Goal: Task Accomplishment & Management: Manage account settings

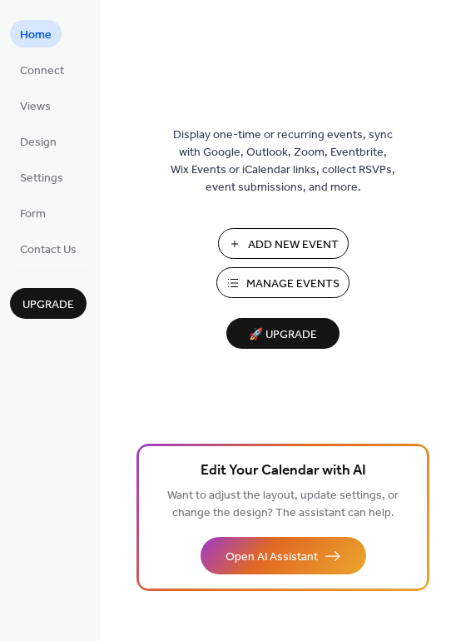
click at [263, 292] on span "Manage Events" at bounding box center [293, 284] width 93 height 17
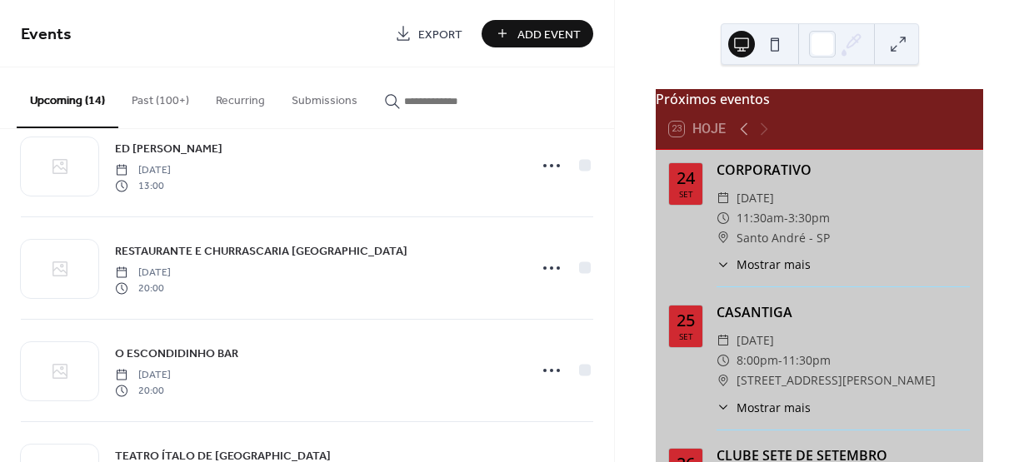
scroll to position [497, 0]
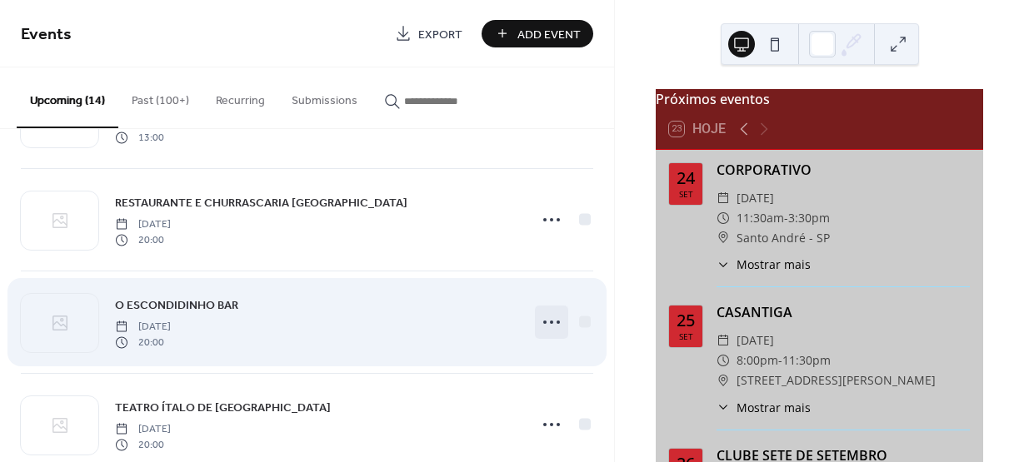
click at [544, 322] on icon at bounding box center [551, 322] width 27 height 27
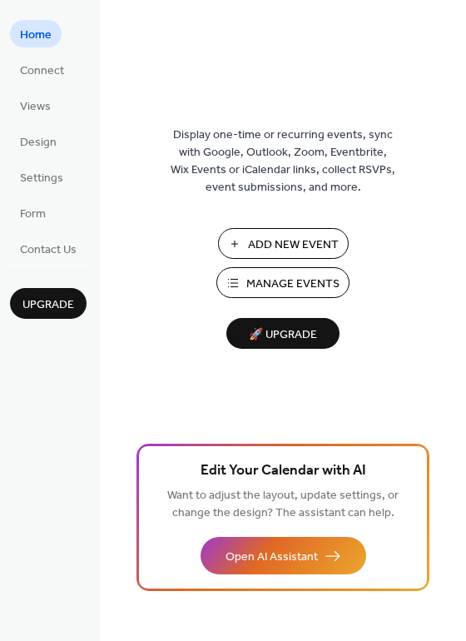
drag, startPoint x: 466, startPoint y: 115, endPoint x: 467, endPoint y: 137, distance: 21.7
click at [466, 137] on html "Home Connect Views Design Settings Form Contact Us Upgrade Home Upgrade Display…" at bounding box center [233, 320] width 466 height 641
drag, startPoint x: 460, startPoint y: 71, endPoint x: 155, endPoint y: 107, distance: 307.1
click at [155, 107] on div "Display one-time or recurring events, sync with Google, Outlook, Zoom, Eventbri…" at bounding box center [283, 347] width 367 height 587
drag, startPoint x: 460, startPoint y: 80, endPoint x: 468, endPoint y: 132, distance: 53.1
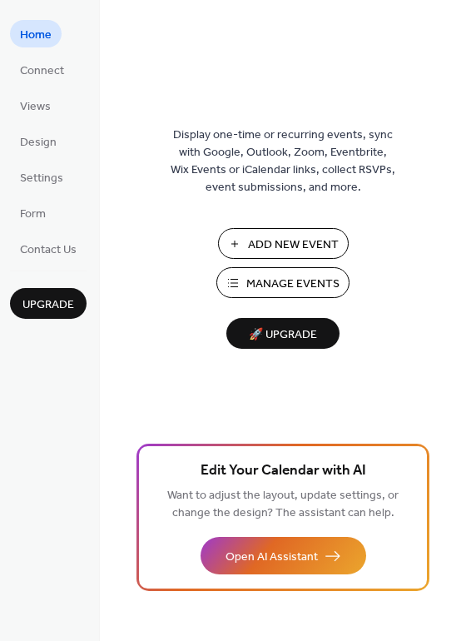
drag, startPoint x: 460, startPoint y: 124, endPoint x: 459, endPoint y: 161, distance: 36.7
drag, startPoint x: 459, startPoint y: 161, endPoint x: 84, endPoint y: 169, distance: 374.9
click at [84, 169] on ul "Home Connect Views Design Settings Form Contact Us" at bounding box center [48, 141] width 77 height 242
drag, startPoint x: 460, startPoint y: 103, endPoint x: 461, endPoint y: 141, distance: 37.5
drag, startPoint x: 461, startPoint y: 141, endPoint x: 114, endPoint y: 142, distance: 346.5
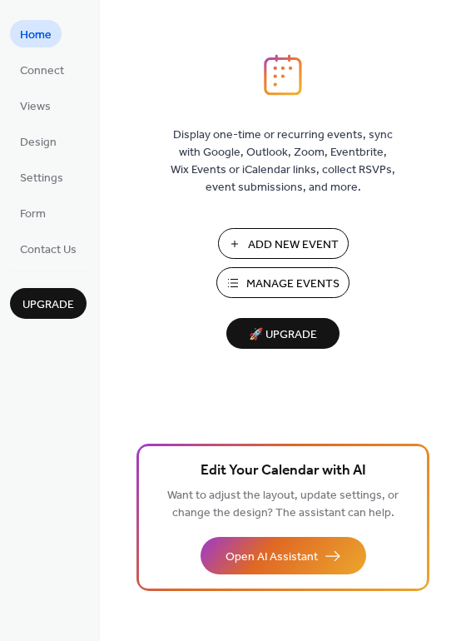
click at [114, 142] on div "Display one-time or recurring events, sync with Google, Outlook, Zoom, Eventbri…" at bounding box center [283, 347] width 367 height 587
drag, startPoint x: 460, startPoint y: 99, endPoint x: 466, endPoint y: 130, distance: 31.5
click at [466, 130] on html "Home Connect Views Design Settings Form Contact Us Upgrade Home Upgrade Display…" at bounding box center [233, 320] width 466 height 641
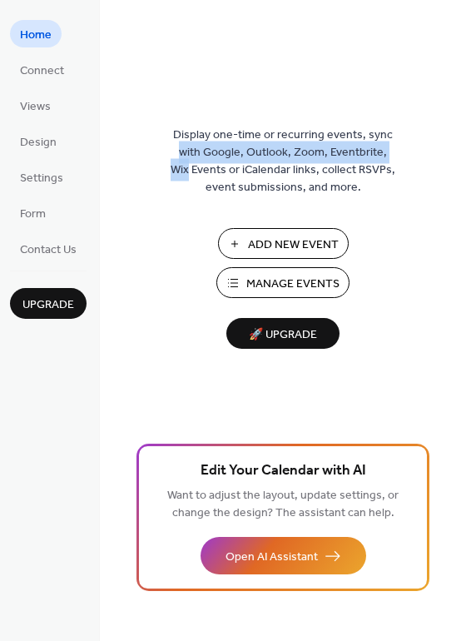
drag, startPoint x: 460, startPoint y: 77, endPoint x: 463, endPoint y: 151, distance: 73.4
click at [463, 151] on div "Display one-time or recurring events, sync with Google, Outlook, Zoom, Eventbri…" at bounding box center [283, 347] width 367 height 587
click at [270, 279] on span "Manage Events" at bounding box center [293, 284] width 93 height 17
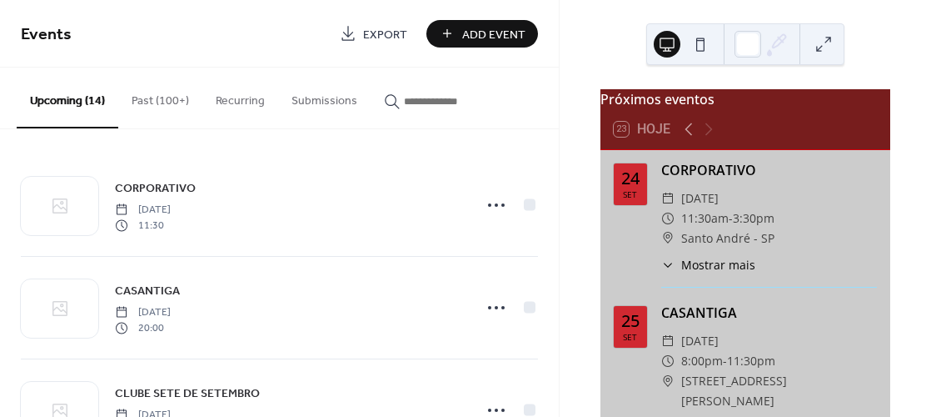
drag, startPoint x: 551, startPoint y: 154, endPoint x: 167, endPoint y: 40, distance: 399.8
click at [167, 39] on span "Events" at bounding box center [174, 34] width 307 height 33
click at [553, 159] on div "CORPORATIVO Wednesday, September 24, 2025 11:30 CASANTIGA Thursday, September 2…" at bounding box center [279, 272] width 559 height 287
click at [558, 172] on div "Events Export Add Event Upcoming (14) Past (100+) Recurring Submissions CORPORA…" at bounding box center [465, 208] width 931 height 417
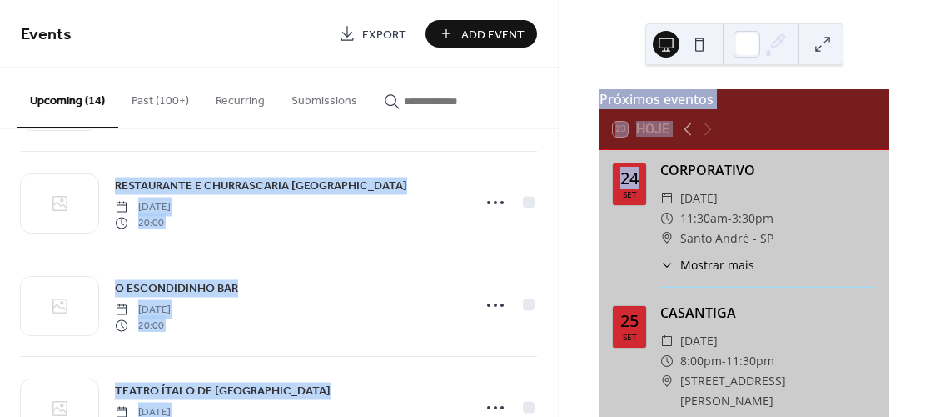
scroll to position [525, 0]
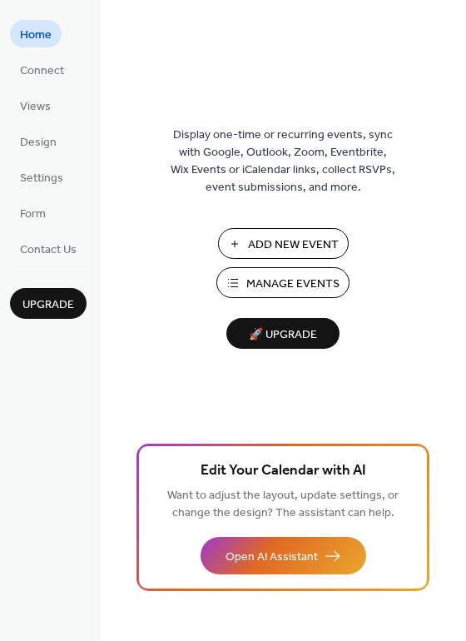
click at [276, 277] on span "Manage Events" at bounding box center [293, 284] width 93 height 17
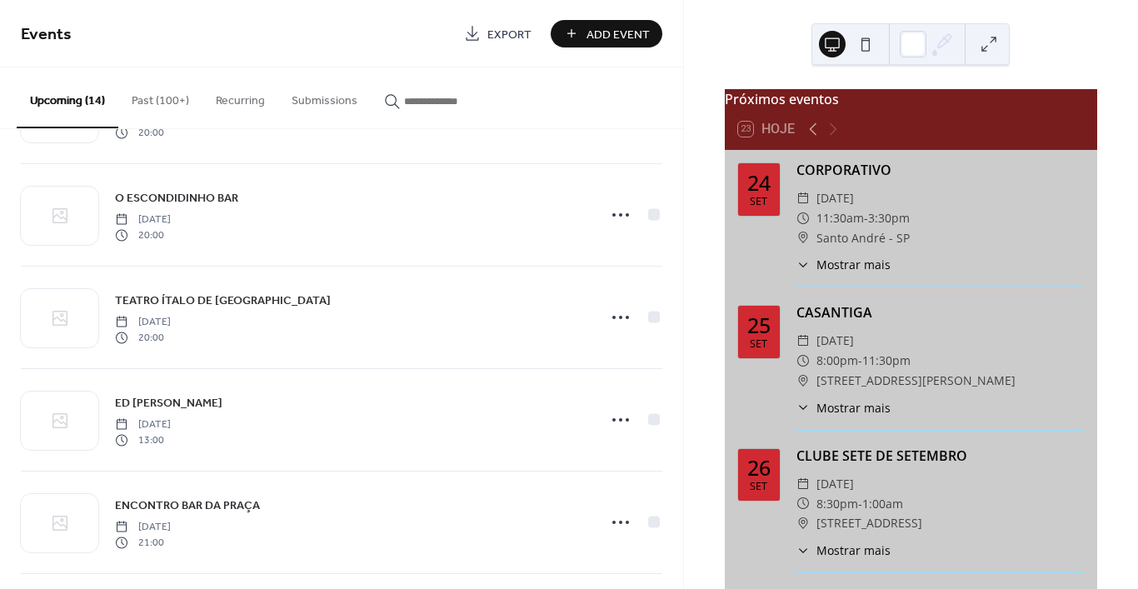
scroll to position [502, 0]
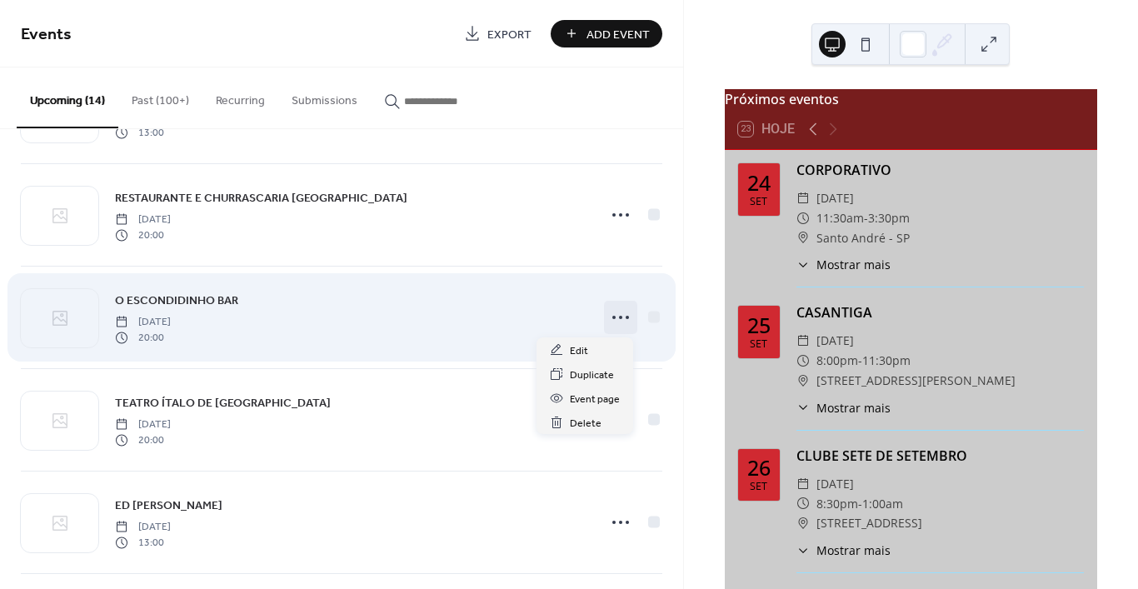
click at [607, 317] on icon at bounding box center [620, 317] width 27 height 27
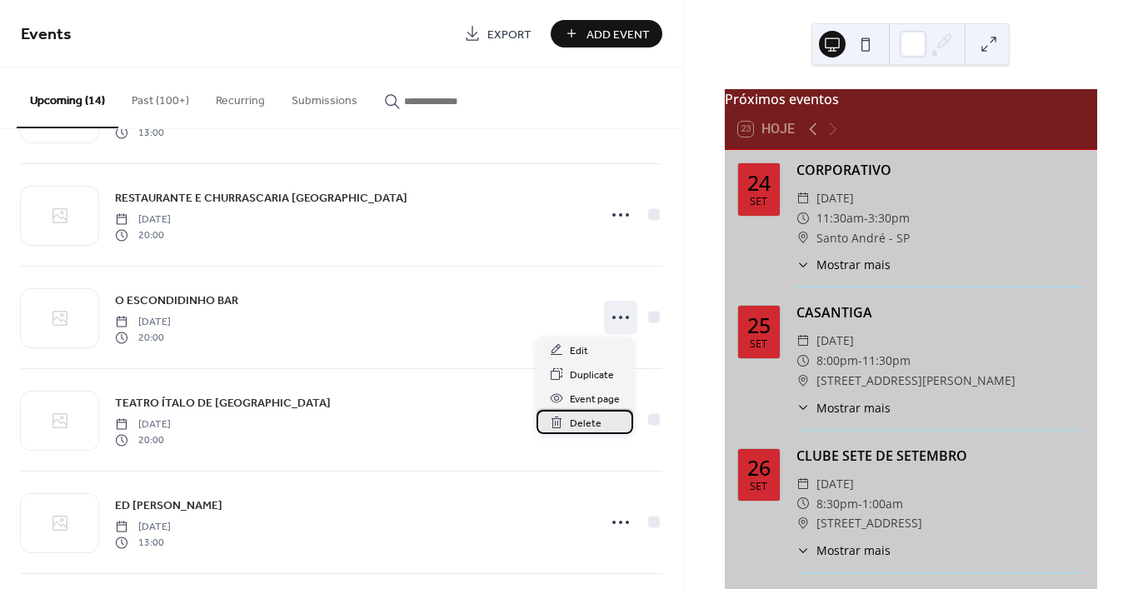
click at [578, 427] on span "Delete" at bounding box center [586, 423] width 32 height 17
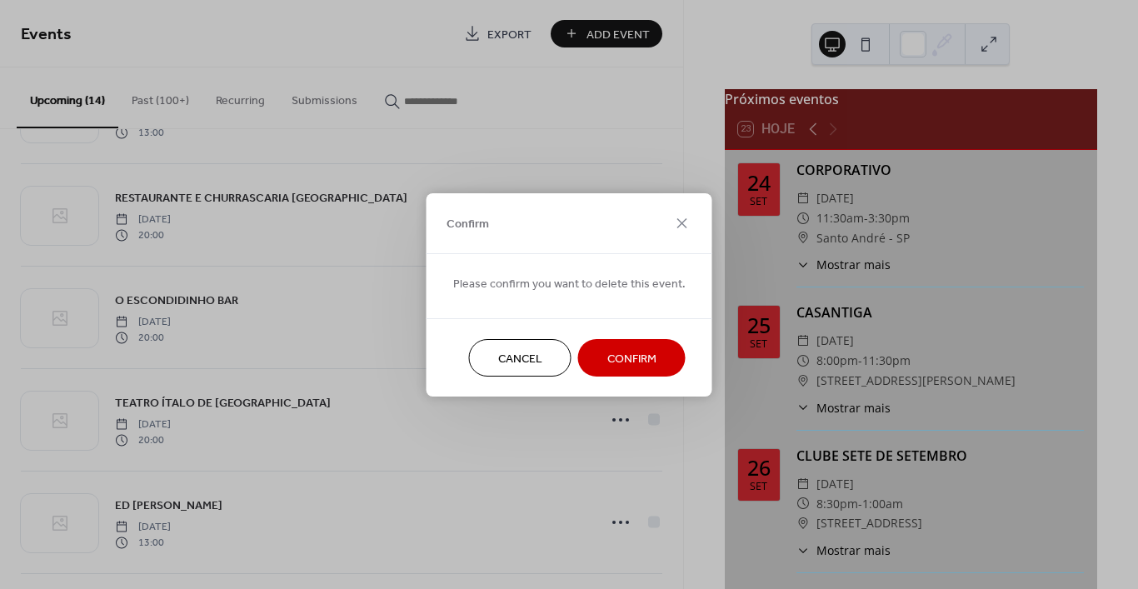
click at [630, 362] on span "Confirm" at bounding box center [631, 358] width 49 height 17
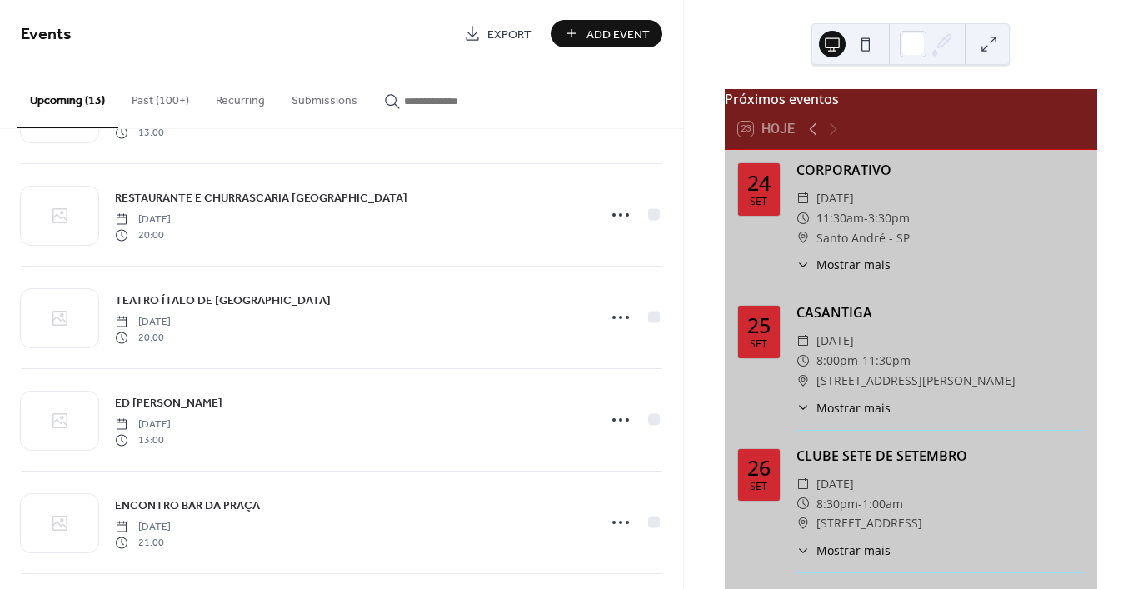
click at [865, 39] on button at bounding box center [865, 44] width 27 height 27
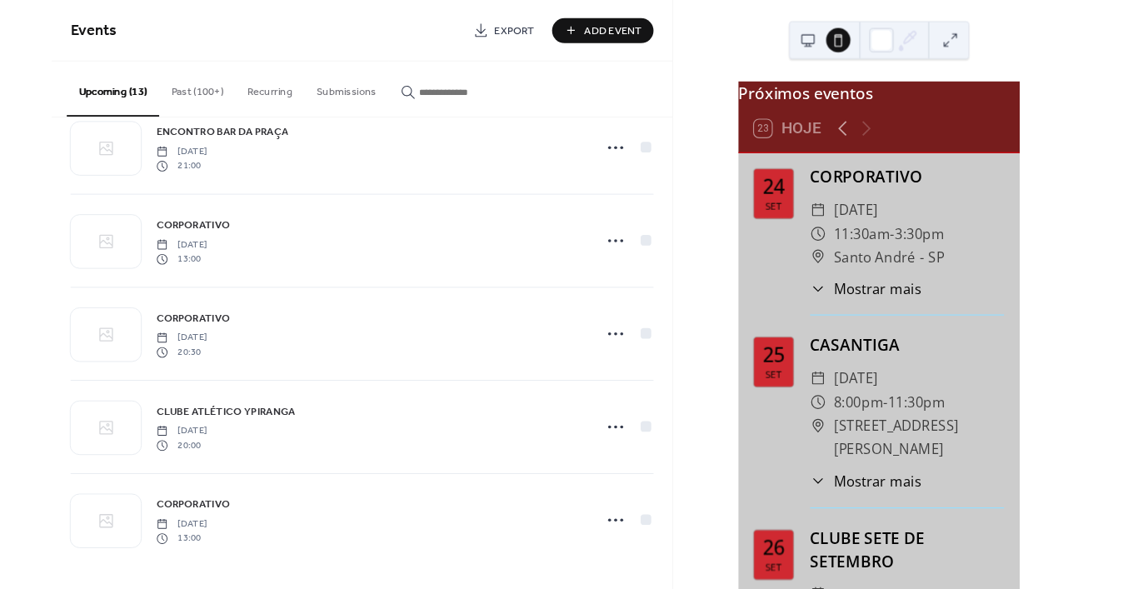
scroll to position [921, 0]
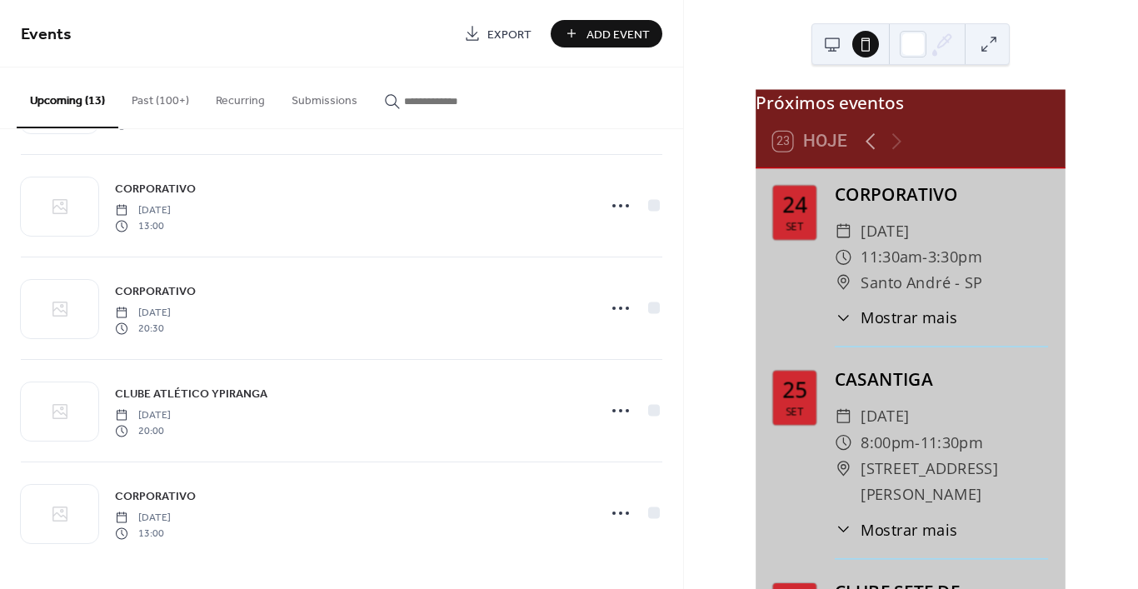
click at [862, 46] on button at bounding box center [865, 44] width 27 height 27
click at [475, 30] on link "Export" at bounding box center [497, 33] width 92 height 27
click at [601, 35] on span "Add Event" at bounding box center [617, 34] width 63 height 17
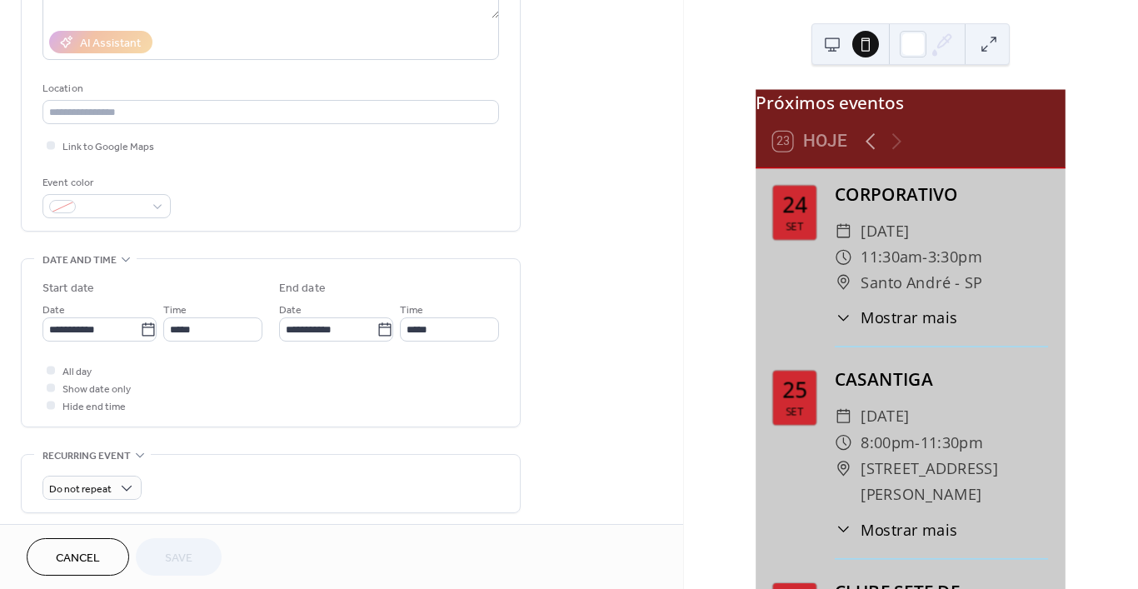
scroll to position [588, 0]
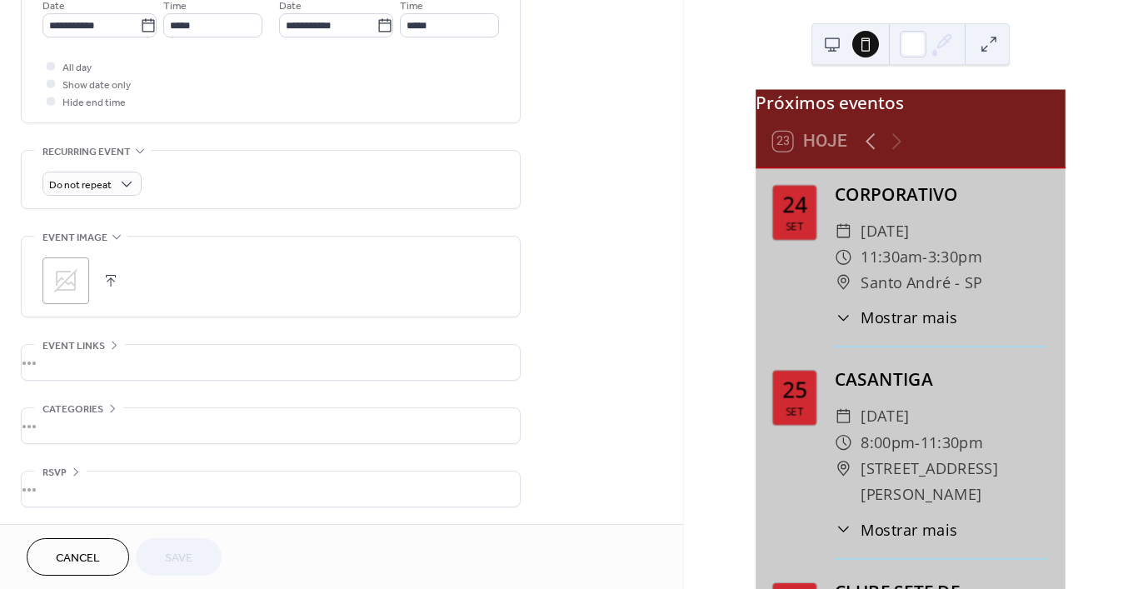
click at [1110, 400] on div "Próximos eventos 23 Hoje 24 set CORPORATIVO ​ quarta-feira, setembro 24, 2025 ​…" at bounding box center [911, 294] width 454 height 589
click at [864, 46] on button at bounding box center [865, 44] width 27 height 27
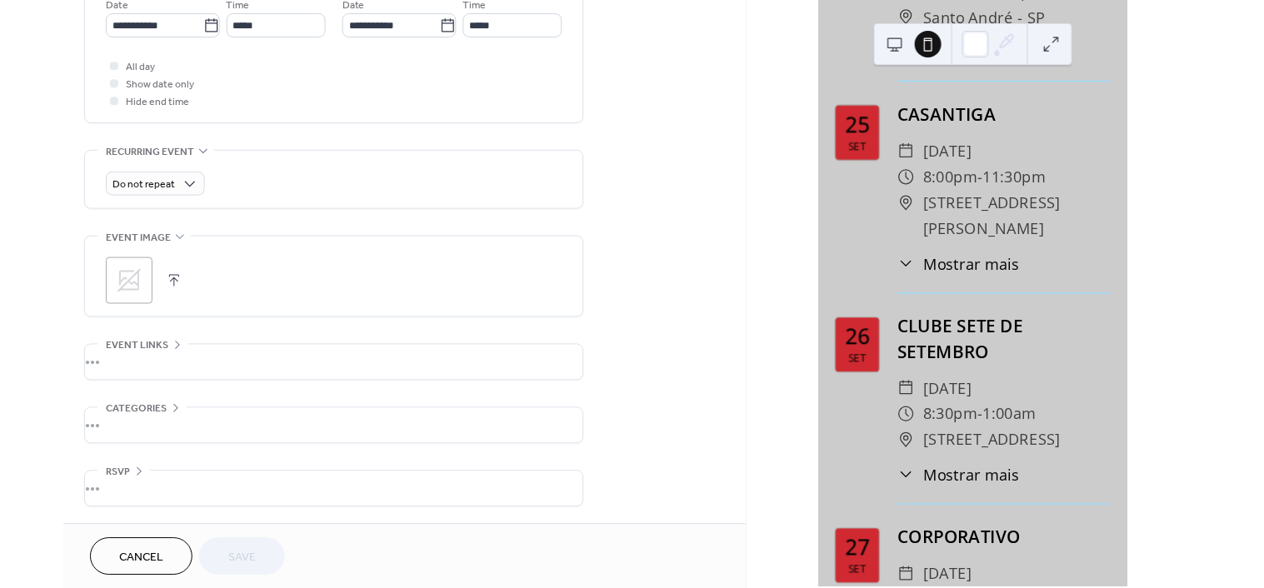
scroll to position [0, 0]
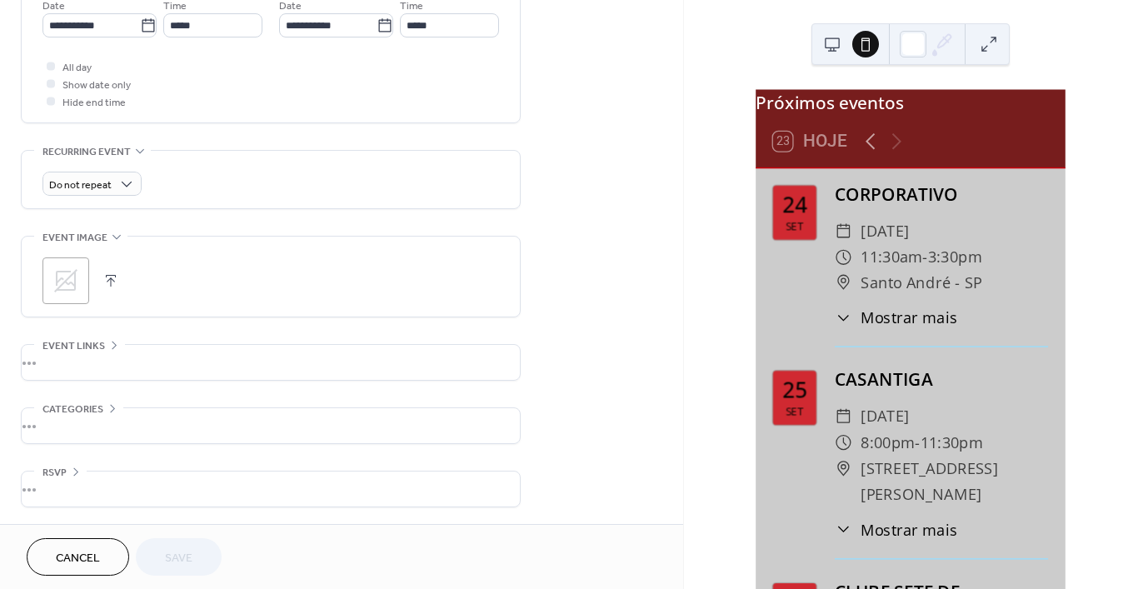
click at [899, 154] on div at bounding box center [884, 141] width 52 height 26
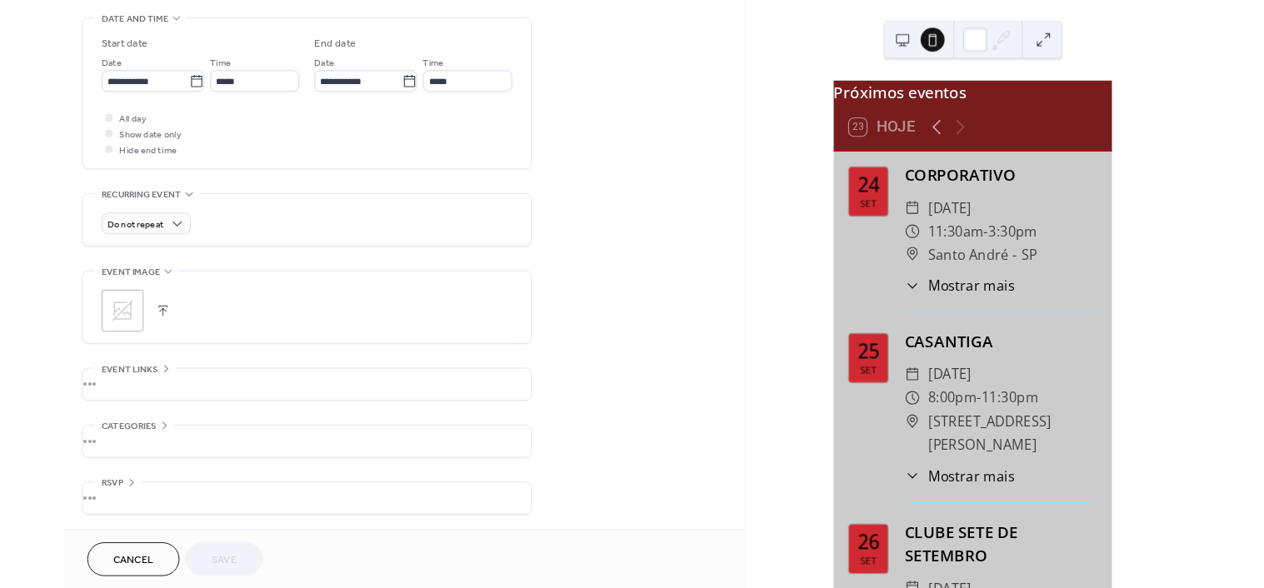
scroll to position [523, 0]
